Goal: Information Seeking & Learning: Learn about a topic

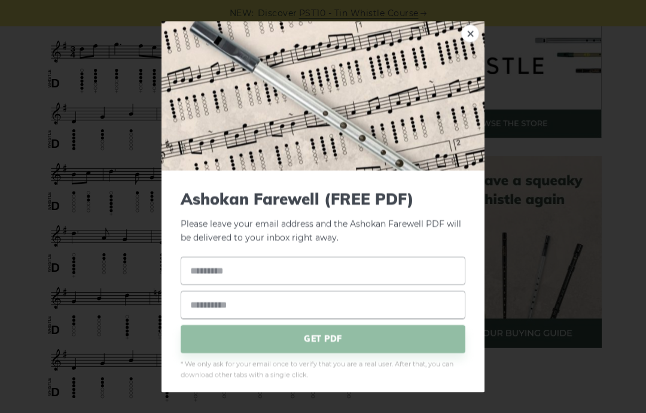
scroll to position [395, 0]
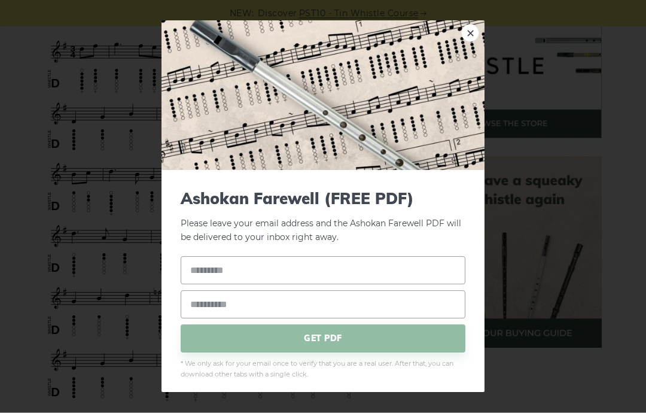
click at [469, 30] on link "×" at bounding box center [470, 34] width 18 height 18
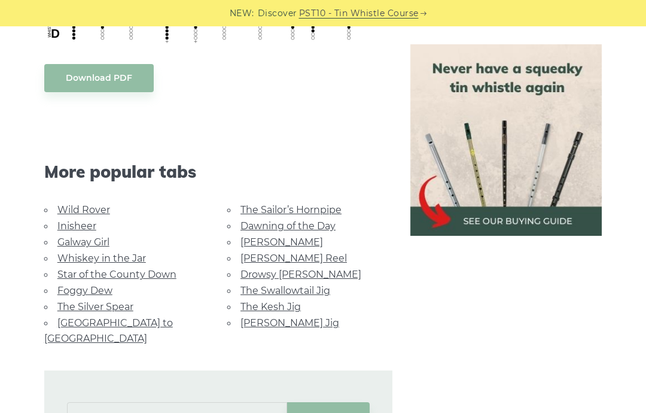
scroll to position [763, 0]
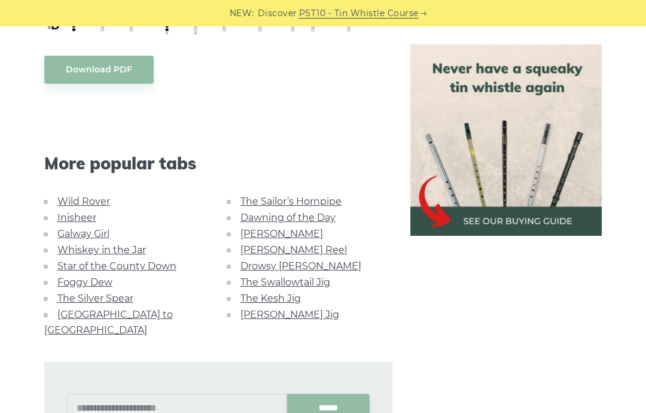
click at [256, 219] on link "Dawning of the Day" at bounding box center [287, 217] width 95 height 11
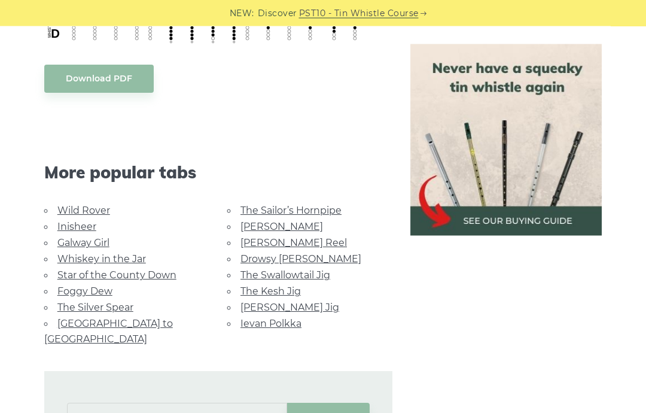
scroll to position [630, 0]
click at [84, 259] on link "Whiskey in the Jar" at bounding box center [101, 258] width 89 height 11
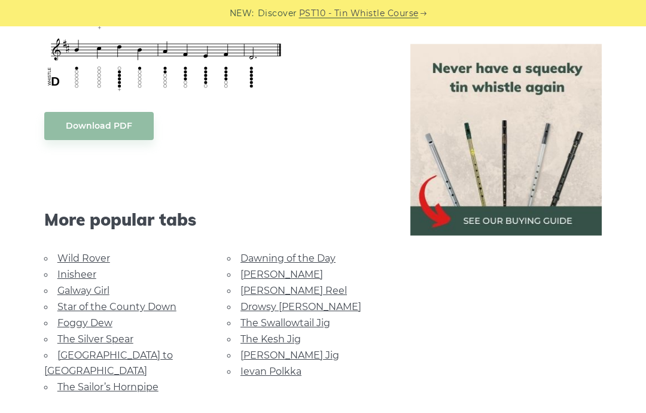
scroll to position [584, 0]
click at [84, 306] on link "Star of the County Down" at bounding box center [116, 306] width 119 height 11
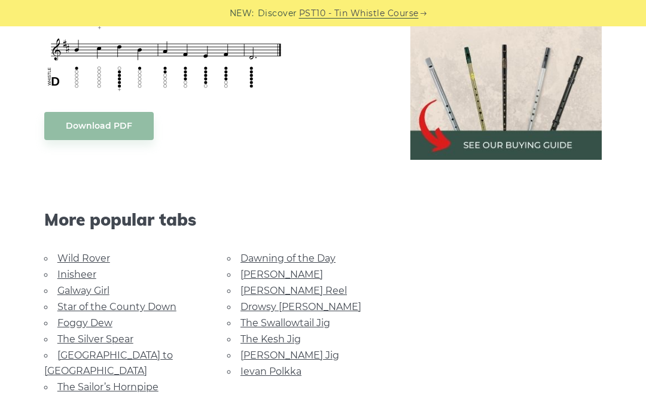
scroll to position [632, 0]
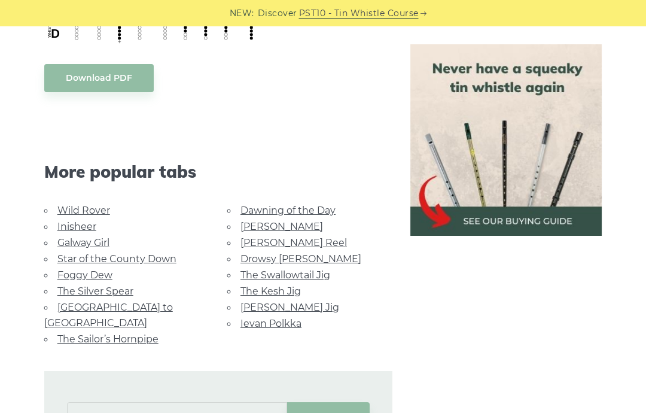
click at [10, 138] on div "Sheet music (notes) and tab to play Whisky in the Jar on a tin whistle ([PERSON…" at bounding box center [323, 87] width 628 height 752
click at [255, 209] on link "Dawning of the Day" at bounding box center [287, 210] width 95 height 11
click at [257, 301] on link "[PERSON_NAME] Jig" at bounding box center [289, 306] width 99 height 11
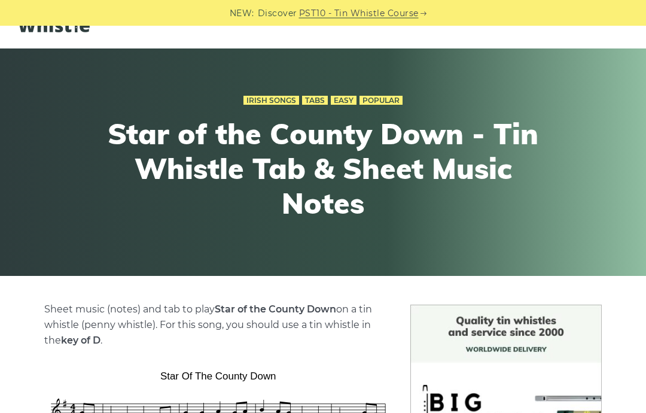
scroll to position [29, 0]
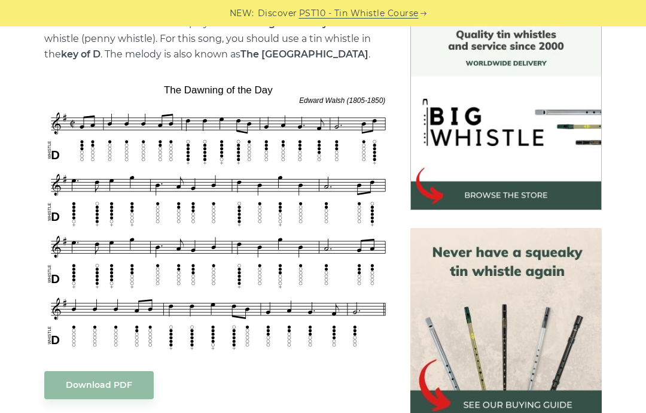
scroll to position [333, 0]
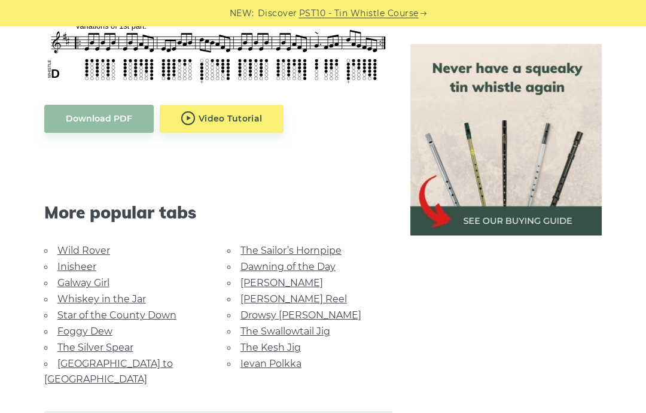
scroll to position [620, 0]
click at [69, 277] on link "Galway Girl" at bounding box center [83, 282] width 52 height 11
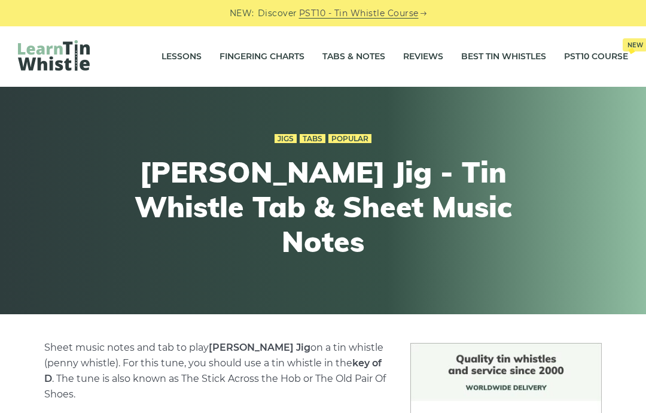
scroll to position [668, 0]
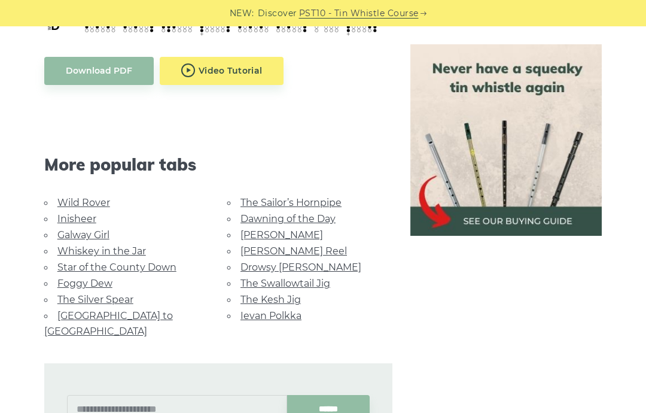
click at [65, 213] on link "Inisheer" at bounding box center [76, 218] width 39 height 11
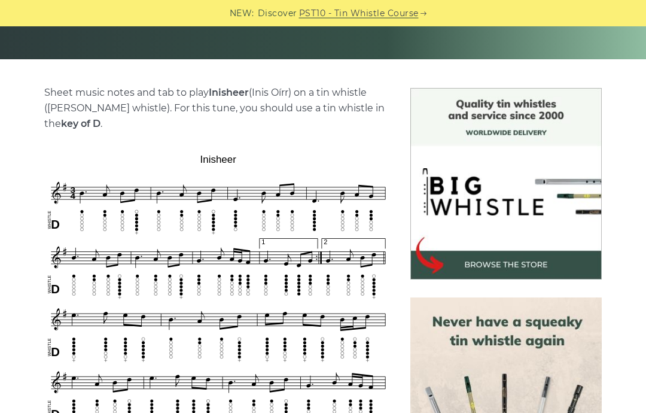
scroll to position [255, 0]
